Goal: Transaction & Acquisition: Purchase product/service

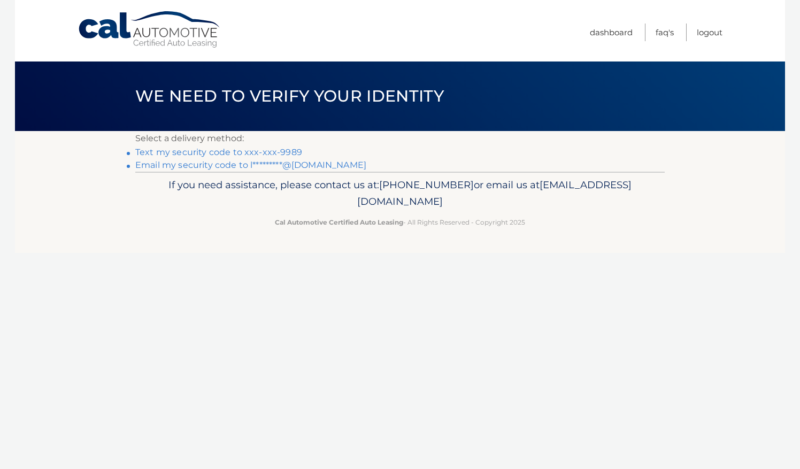
click at [287, 151] on link "Text my security code to xxx-xxx-9989" at bounding box center [218, 152] width 167 height 10
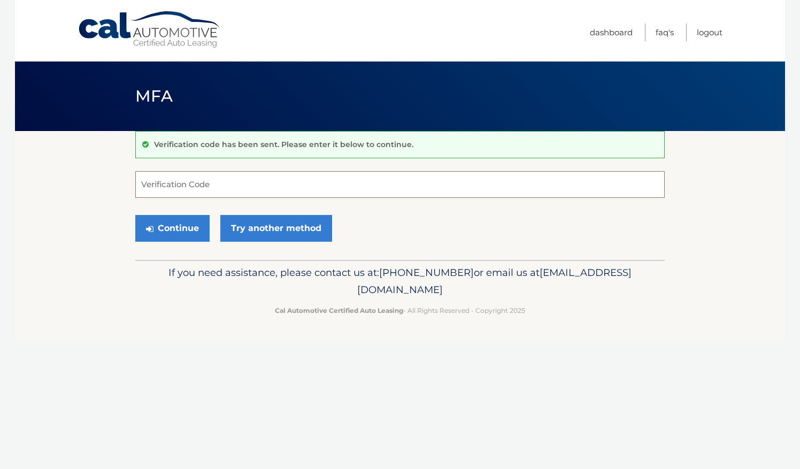
click at [191, 188] on input "Verification Code" at bounding box center [400, 184] width 530 height 27
type input "264885"
click at [181, 224] on button "Continue" at bounding box center [172, 228] width 74 height 27
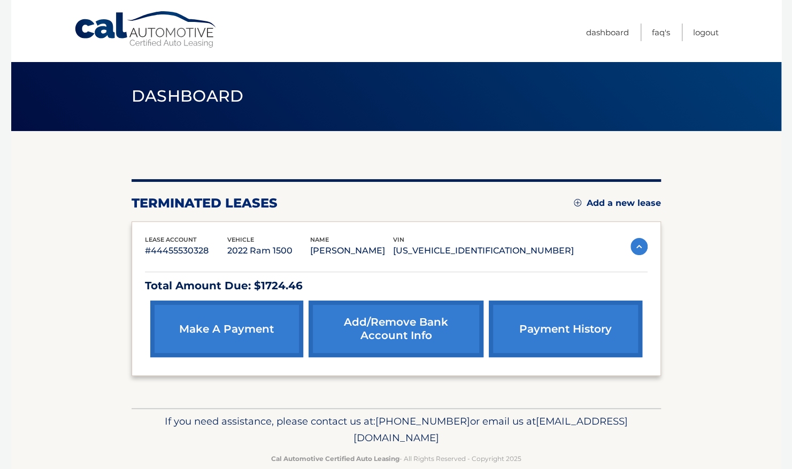
click at [247, 317] on link "make a payment" at bounding box center [226, 329] width 153 height 57
click at [582, 324] on link "payment history" at bounding box center [565, 329] width 153 height 57
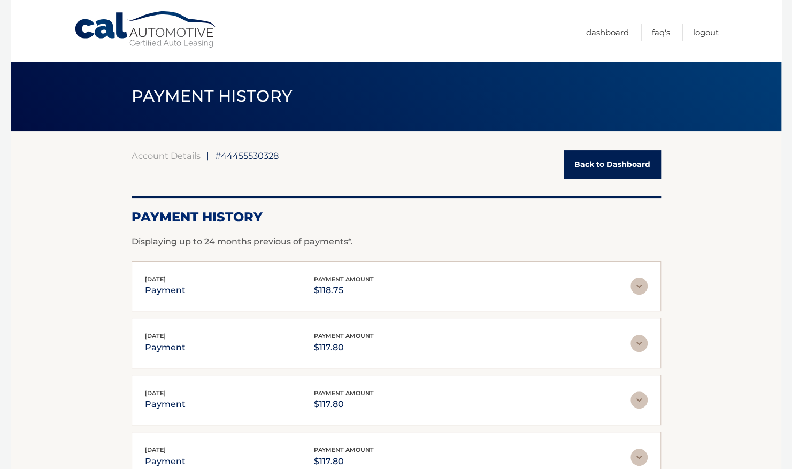
click at [607, 165] on link "Back to Dashboard" at bounding box center [612, 164] width 97 height 28
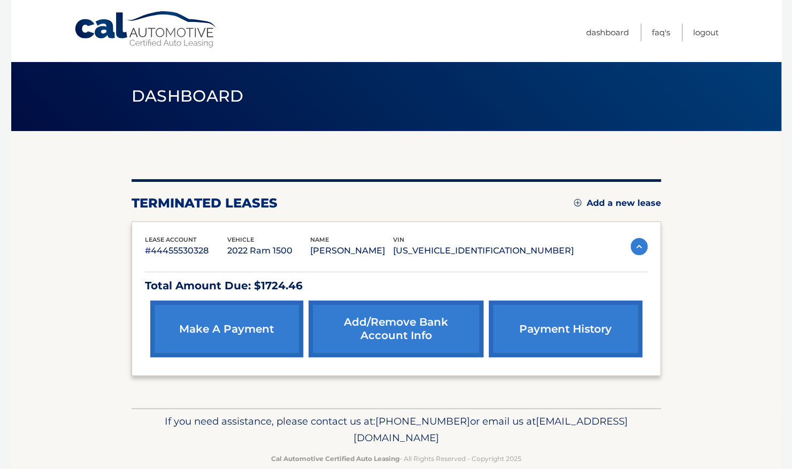
click at [246, 326] on link "make a payment" at bounding box center [226, 329] width 153 height 57
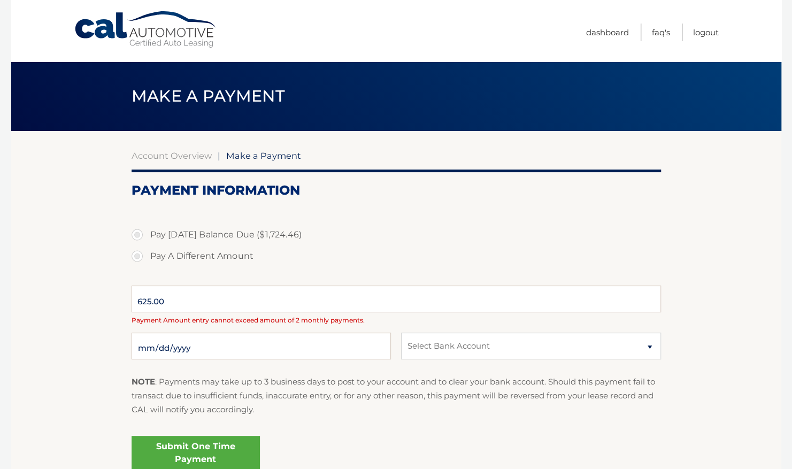
select select "ZjkxMjk5OTUtNjNhZi00NWM4LTg5ZDEtMWM4MmNlYmZmOWJl"
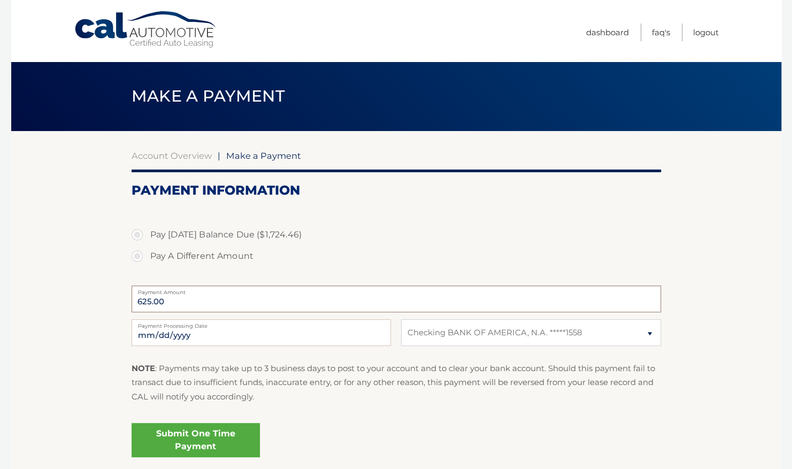
click at [199, 299] on input "625.00" at bounding box center [397, 299] width 530 height 27
click at [142, 252] on label "Pay A Different Amount" at bounding box center [397, 256] width 530 height 21
click at [142, 252] on input "Pay A Different Amount" at bounding box center [141, 254] width 11 height 17
radio input "true"
type input "118.75"
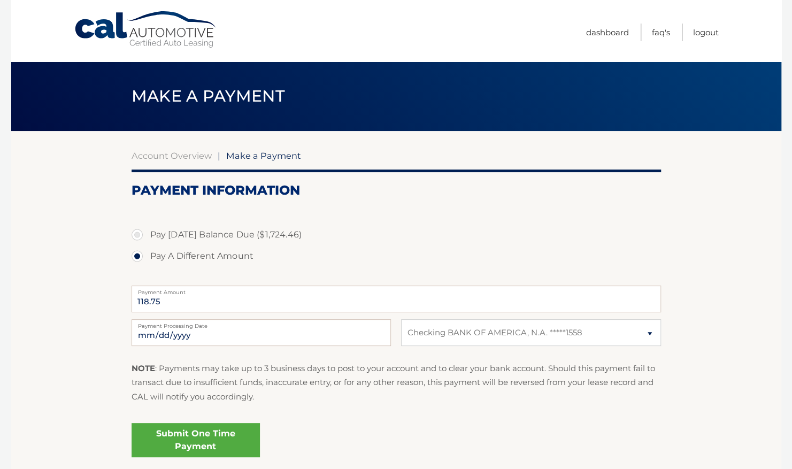
click at [204, 437] on link "Submit One Time Payment" at bounding box center [196, 440] width 128 height 34
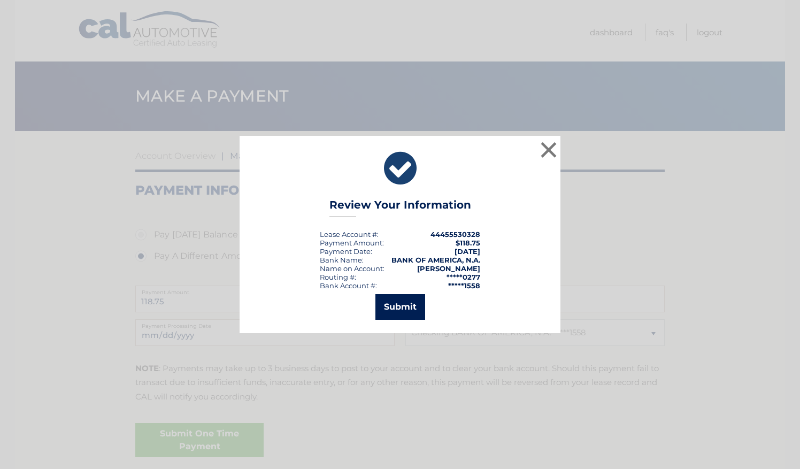
click at [402, 307] on button "Submit" at bounding box center [400, 307] width 50 height 26
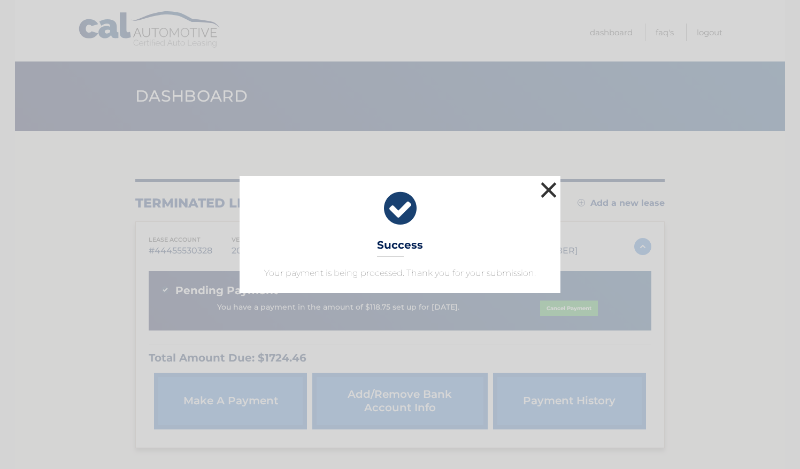
click at [547, 187] on button "×" at bounding box center [548, 189] width 21 height 21
